Goal: Information Seeking & Learning: Understand process/instructions

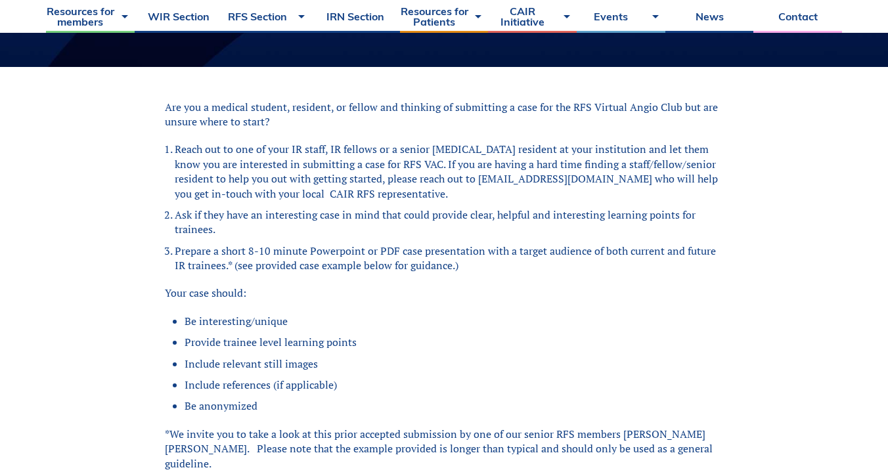
scroll to position [292, 0]
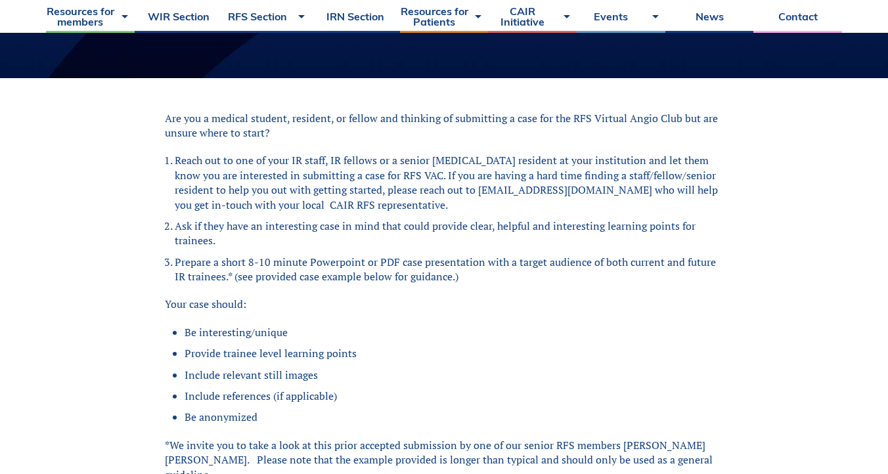
click at [437, 267] on li "Prepare a short 8-10 minute Powerpoint or PDF case presentation with a target a…" at bounding box center [449, 270] width 548 height 30
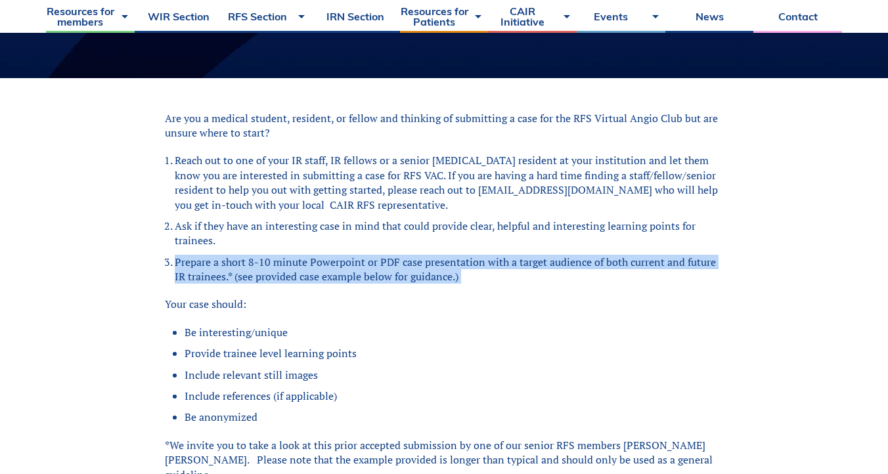
click at [421, 340] on ul "Be interesting/unique Provide trainee level learning points Include relevant st…" at bounding box center [449, 375] width 548 height 100
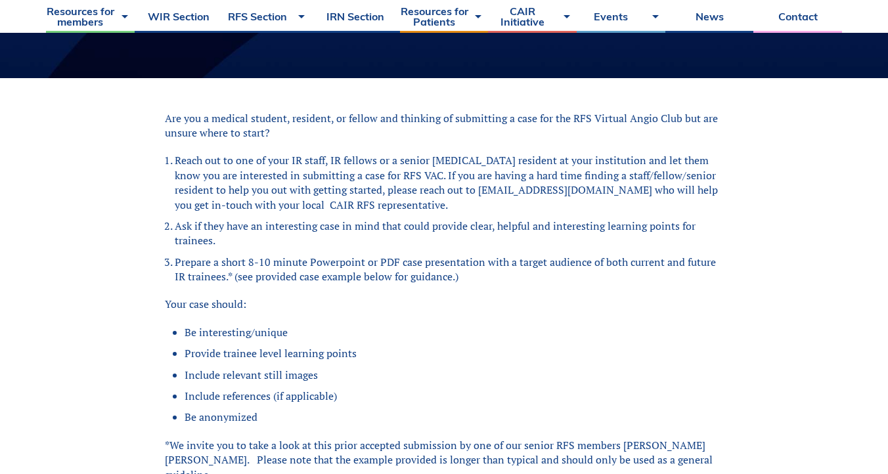
click at [313, 362] on ul "Be interesting/unique Provide trainee level learning points Include relevant st…" at bounding box center [449, 375] width 548 height 100
click at [315, 408] on ul "Be interesting/unique Provide trainee level learning points Include relevant st…" at bounding box center [449, 375] width 548 height 100
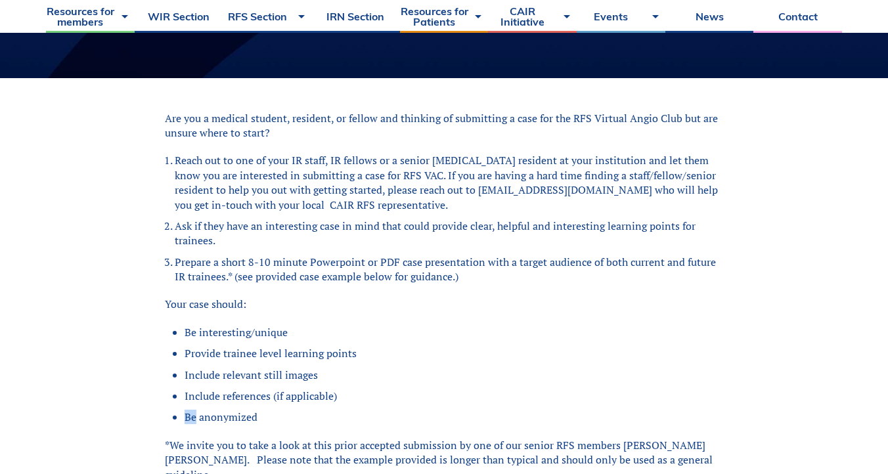
click at [315, 408] on ul "Be interesting/unique Provide trainee level learning points Include relevant st…" at bounding box center [449, 375] width 548 height 100
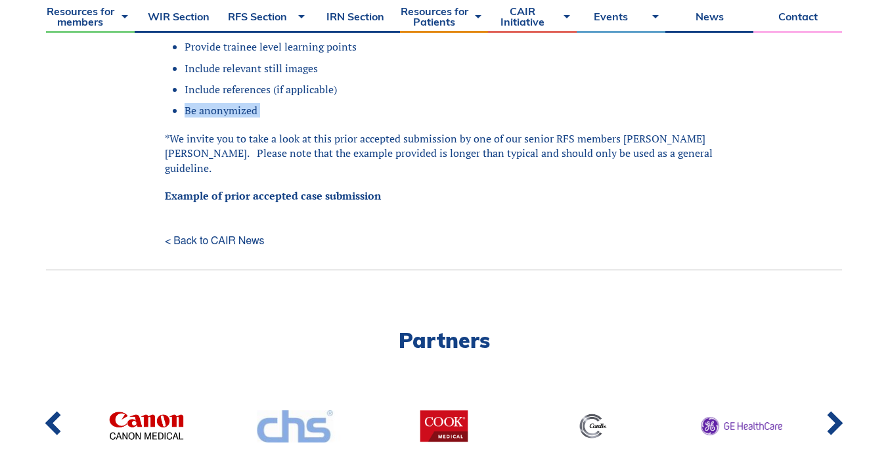
scroll to position [446, 0]
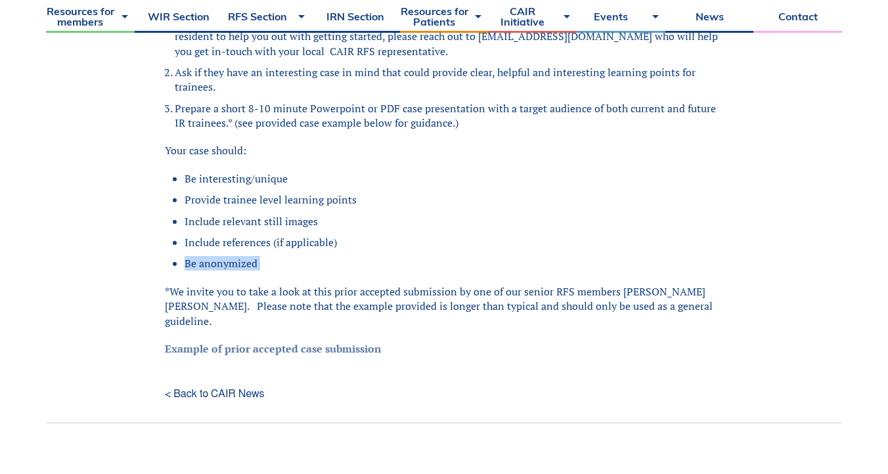
click at [269, 341] on link "Example of prior accepted case submission" at bounding box center [273, 348] width 216 height 14
